Goal: Task Accomplishment & Management: Use online tool/utility

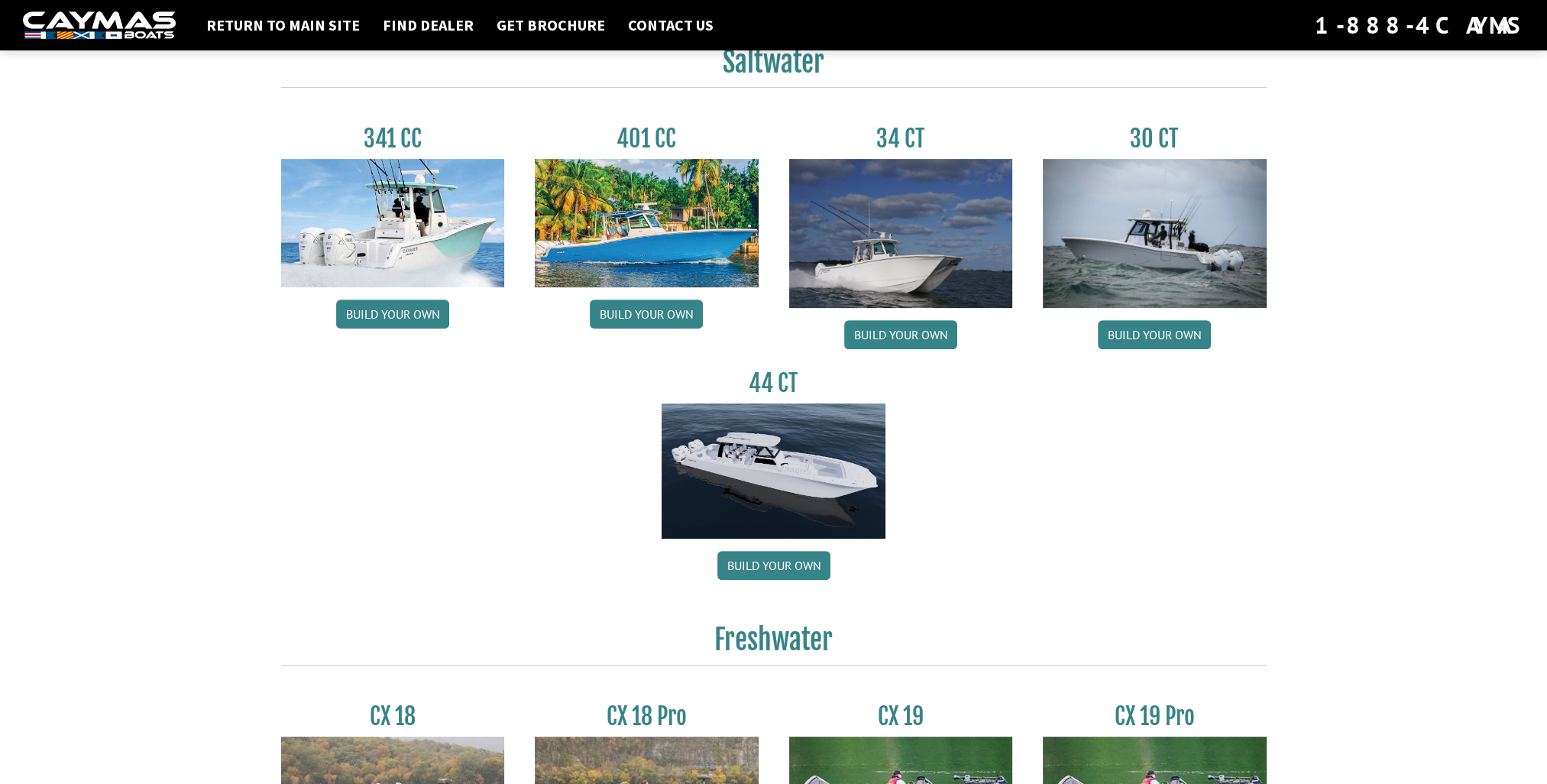
scroll to position [1146, 0]
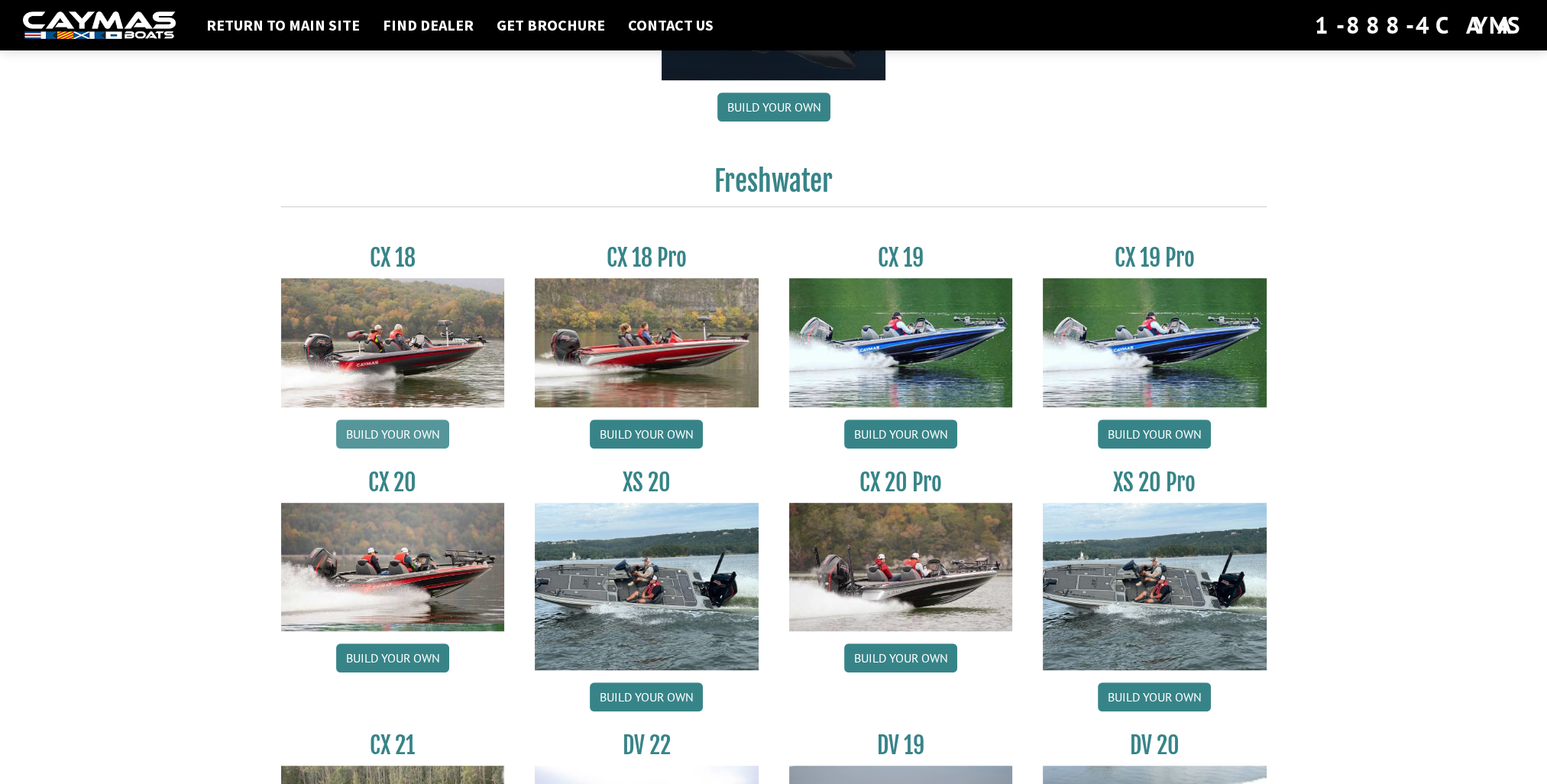
click at [418, 424] on link "Build your own" at bounding box center [393, 434] width 113 height 29
click at [645, 431] on link "Build your own" at bounding box center [647, 434] width 113 height 29
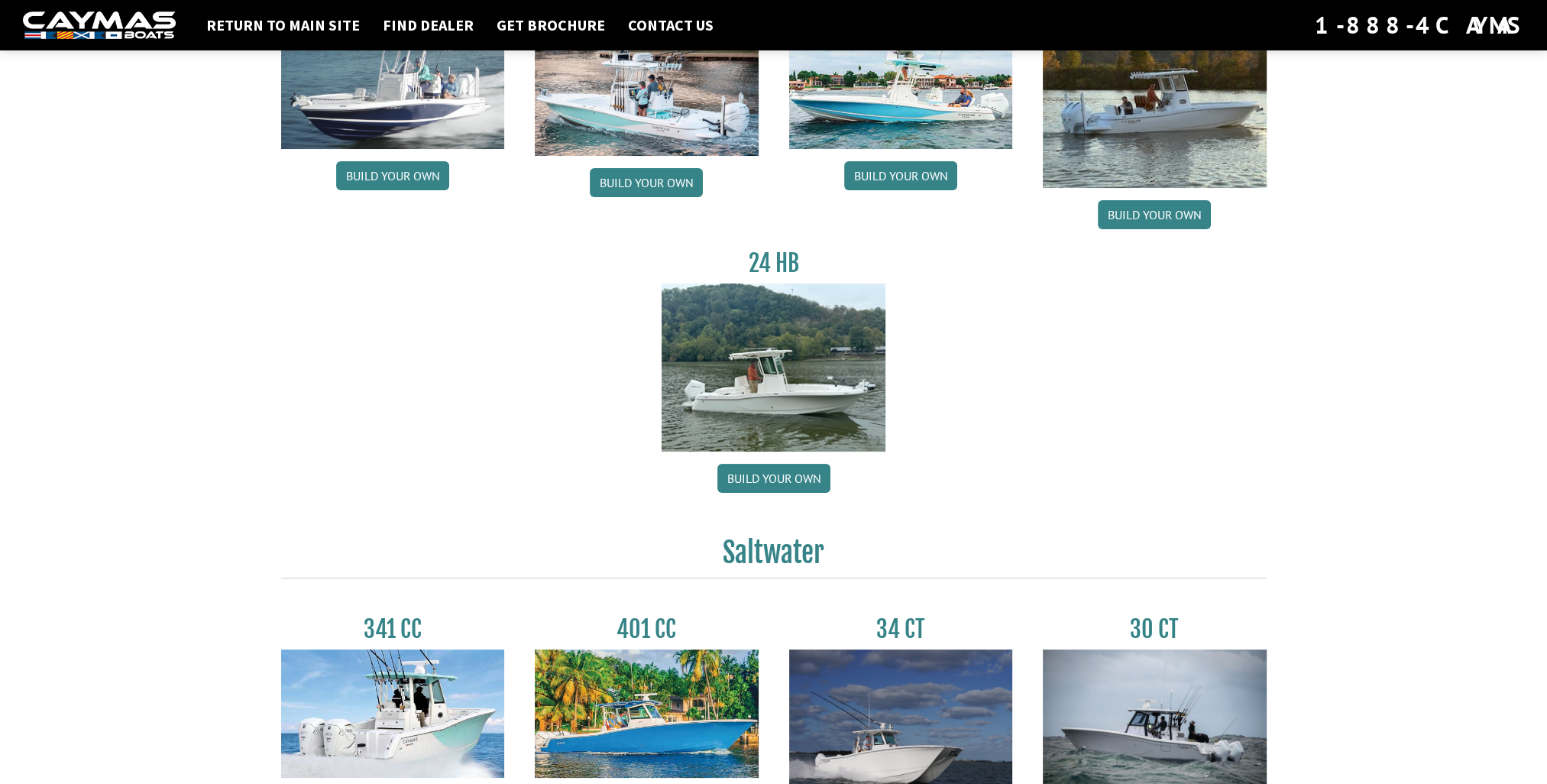
scroll to position [0, 0]
